Goal: Find specific page/section: Find specific page/section

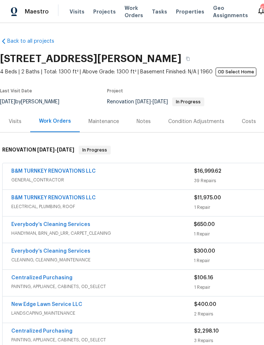
click at [98, 12] on span "Projects" at bounding box center [104, 11] width 23 height 7
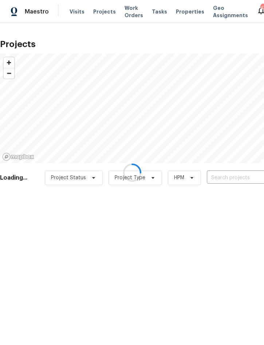
click at [232, 179] on div at bounding box center [132, 172] width 264 height 345
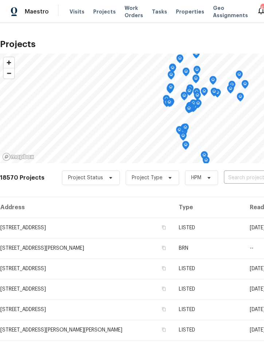
click at [244, 179] on input "text" at bounding box center [266, 177] width 84 height 11
type input "1219 cod"
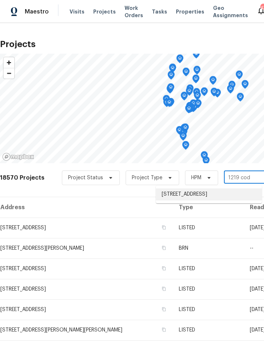
click at [209, 196] on li "[STREET_ADDRESS]" at bounding box center [209, 194] width 106 height 12
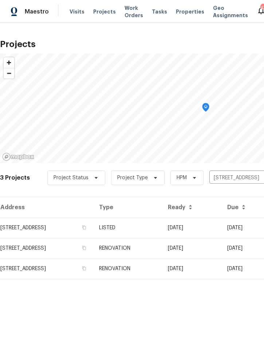
click at [211, 229] on td "[DATE]" at bounding box center [191, 227] width 59 height 20
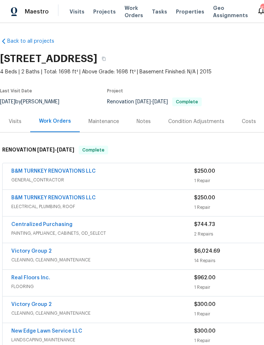
click at [37, 170] on link "B&M TURNKEY RENOVATIONS LLC" at bounding box center [53, 171] width 85 height 5
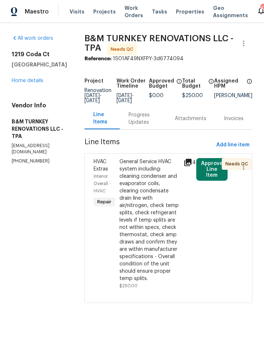
click at [192, 166] on icon at bounding box center [188, 162] width 7 height 7
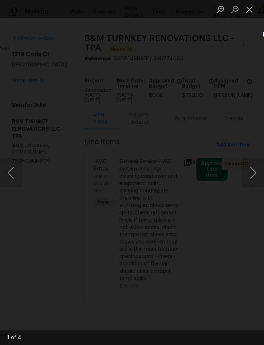
click at [260, 174] on button "Next image" at bounding box center [254, 172] width 22 height 29
click at [251, 13] on button "Close lightbox" at bounding box center [250, 9] width 15 height 13
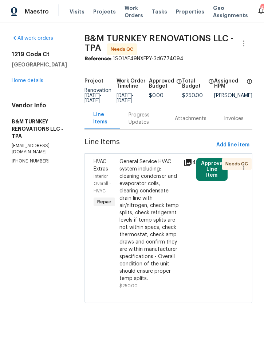
click at [27, 81] on link "Home details" at bounding box center [28, 80] width 32 height 5
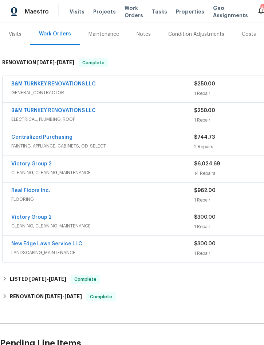
scroll to position [87, 0]
click at [81, 110] on link "B&M TURNKEY RENOVATIONS LLC" at bounding box center [53, 110] width 85 height 5
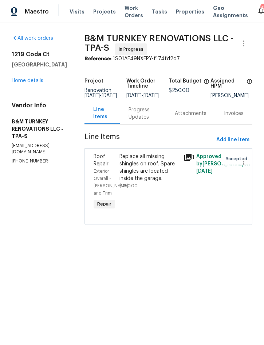
click at [192, 161] on icon at bounding box center [188, 157] width 7 height 7
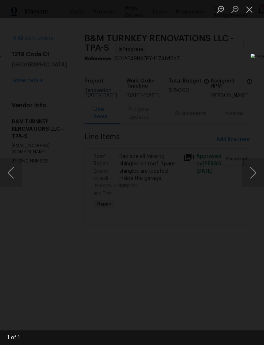
click at [246, 12] on button "Close lightbox" at bounding box center [250, 9] width 15 height 13
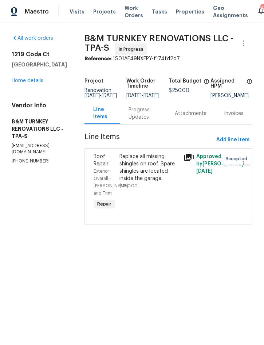
click at [29, 81] on link "Home details" at bounding box center [28, 80] width 32 height 5
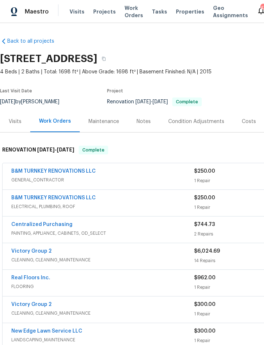
click at [200, 120] on div "Condition Adjustments" at bounding box center [197, 121] width 56 height 7
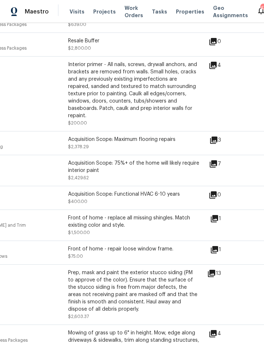
scroll to position [177, 73]
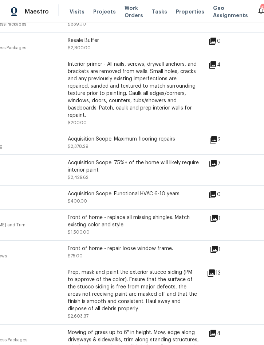
click at [218, 214] on icon at bounding box center [214, 217] width 7 height 7
